Goal: Information Seeking & Learning: Learn about a topic

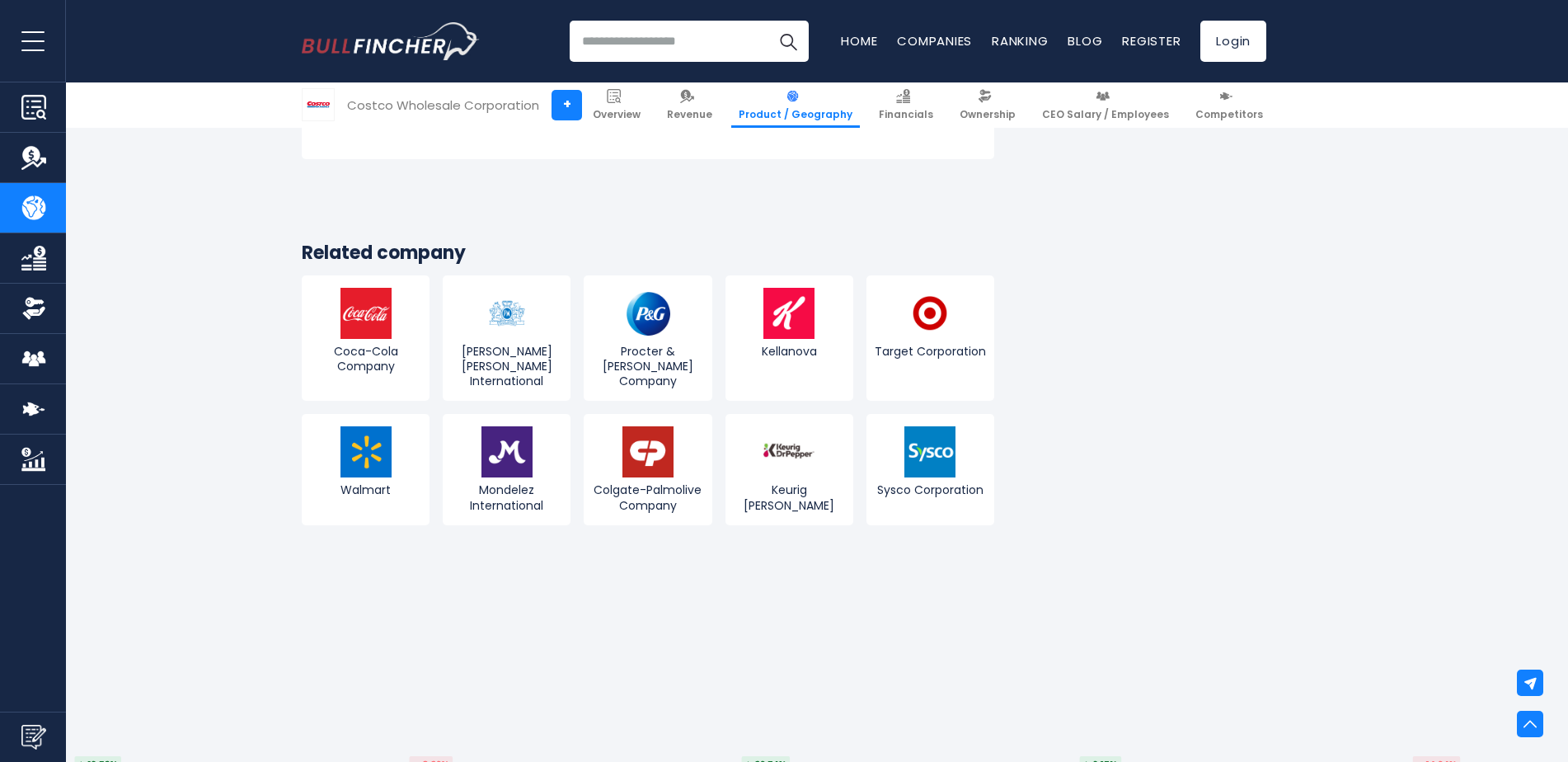
scroll to position [489, 0]
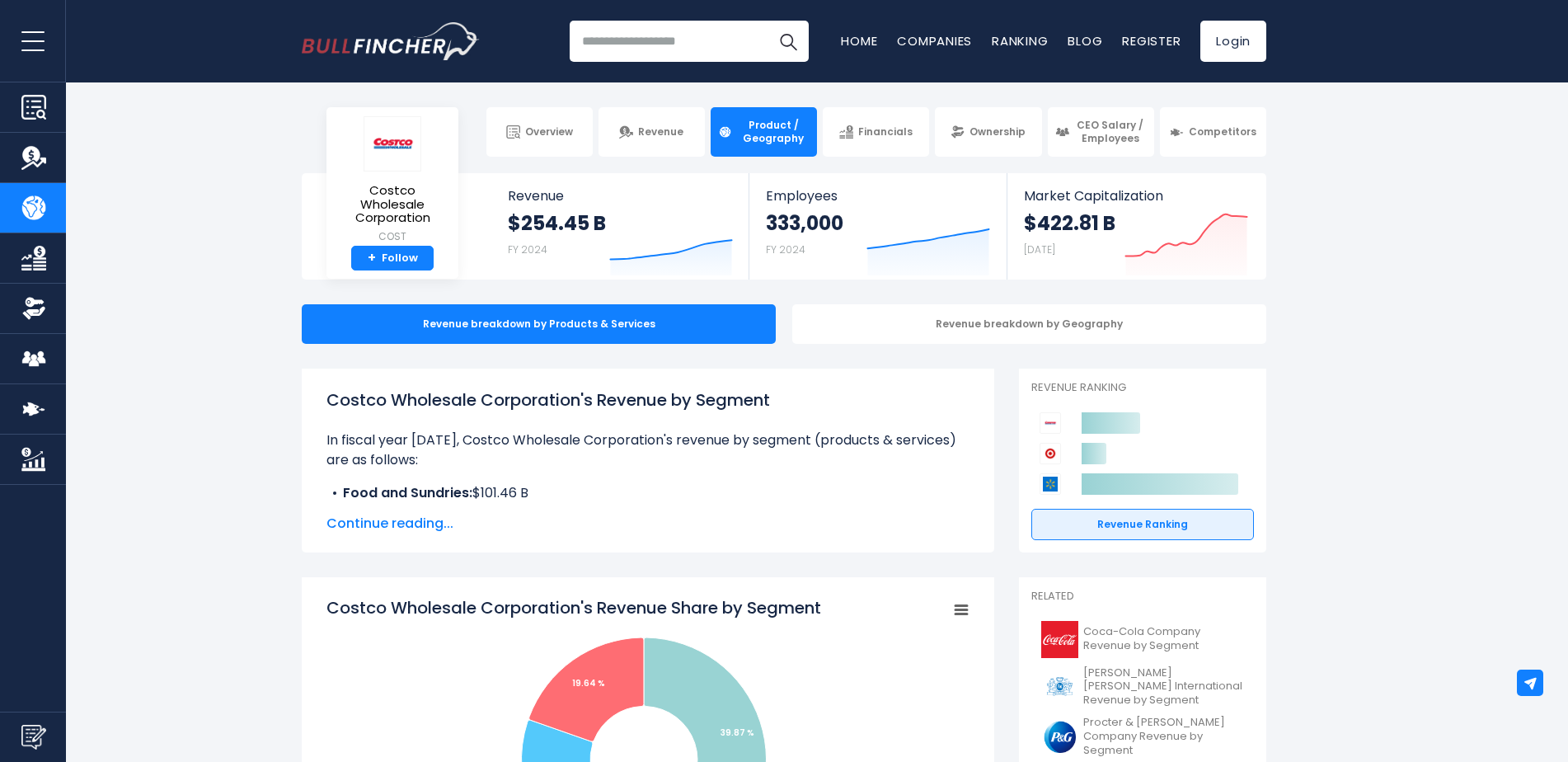
drag, startPoint x: 1332, startPoint y: 424, endPoint x: 1322, endPoint y: 437, distance: 16.4
click at [398, 517] on span "Continue reading..." at bounding box center [648, 524] width 643 height 20
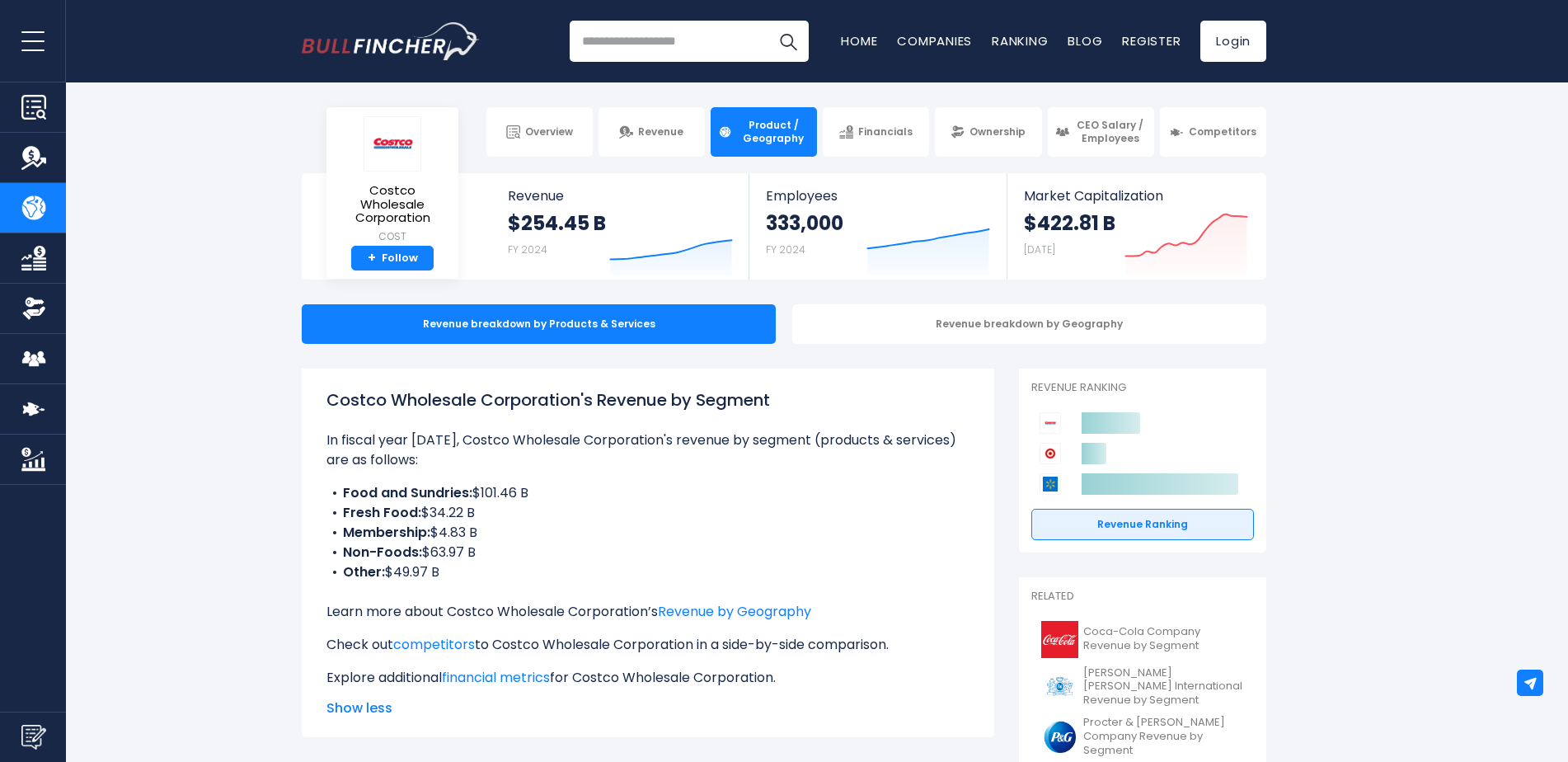
click at [179, 260] on section "Costco Wholesale Corporation COST + Follow Revenue $254.45 B FY 2024 Created wi…" at bounding box center [784, 226] width 1568 height 107
